Goal: Information Seeking & Learning: Learn about a topic

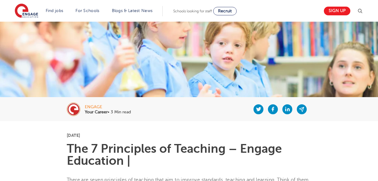
scroll to position [45, 0]
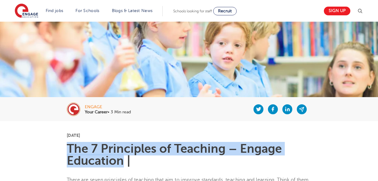
drag, startPoint x: 123, startPoint y: 161, endPoint x: 67, endPoint y: 151, distance: 57.5
click at [67, 151] on h1 "The 7 Principles of Teaching – Engage Education |" at bounding box center [189, 155] width 244 height 24
copy h1 "The 7 Principles of Teaching – Engage Education"
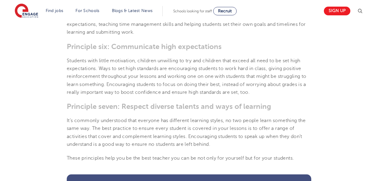
scroll to position [575, 0]
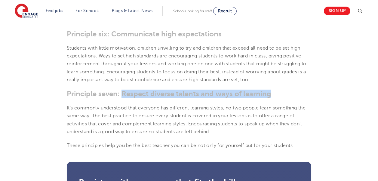
drag, startPoint x: 271, startPoint y: 93, endPoint x: 123, endPoint y: 94, distance: 147.5
click at [123, 94] on h3 "Principle seven: Respect diverse talents and ways of learning" at bounding box center [189, 94] width 244 height 8
copy h3 "Respect diverse talents and ways of learning"
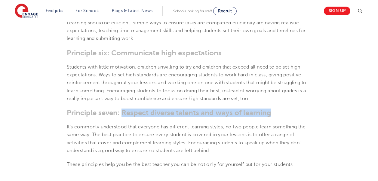
scroll to position [565, 0]
